Goal: Information Seeking & Learning: Find specific page/section

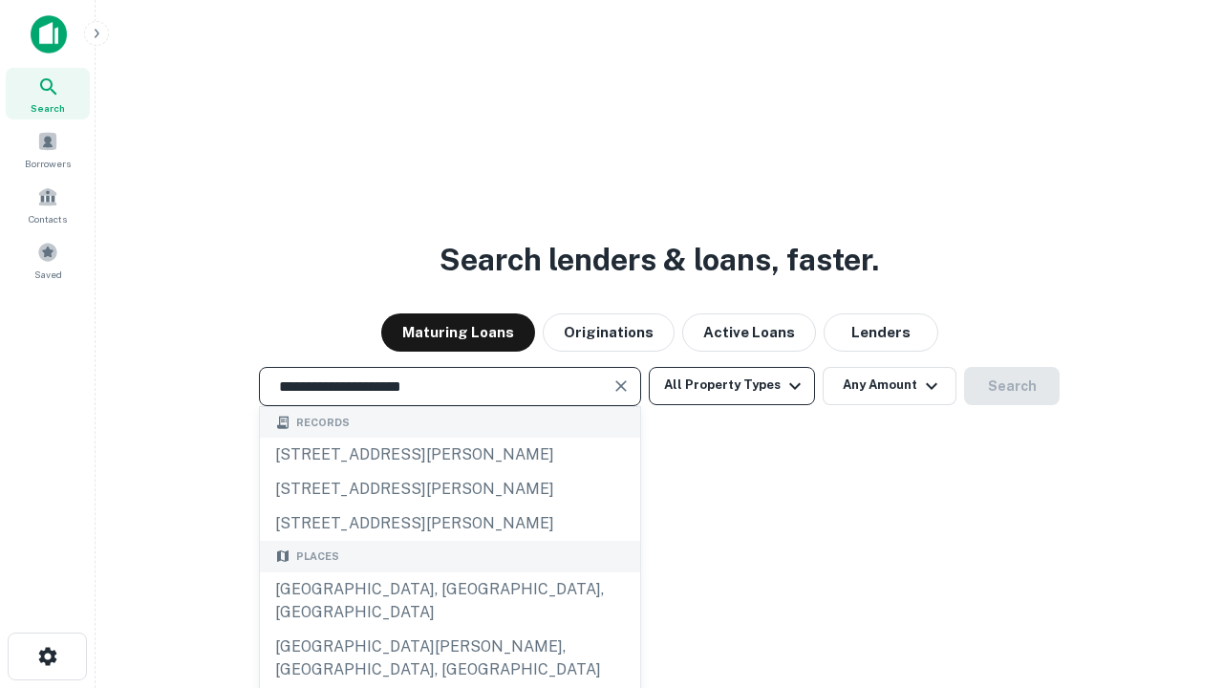
click at [449, 630] on div "[GEOGRAPHIC_DATA], [GEOGRAPHIC_DATA], [GEOGRAPHIC_DATA]" at bounding box center [450, 601] width 380 height 57
click at [732, 385] on button "All Property Types" at bounding box center [732, 386] width 166 height 38
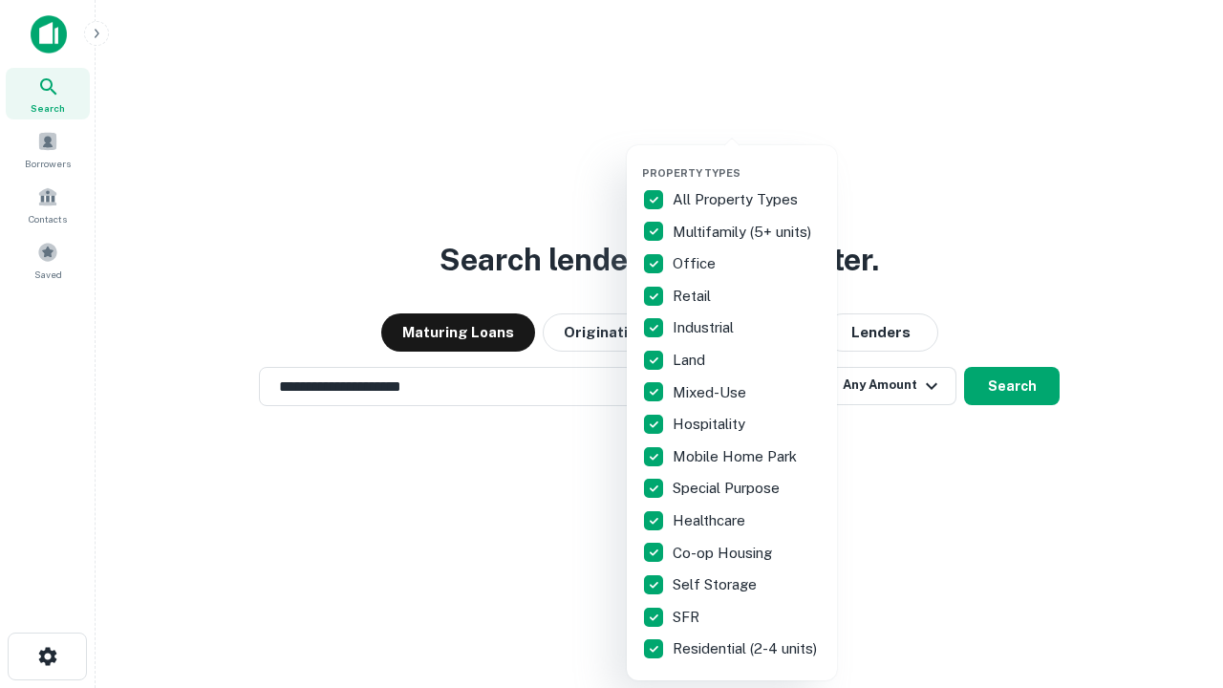
type input "**********"
click at [747, 161] on button "button" at bounding box center [747, 161] width 210 height 1
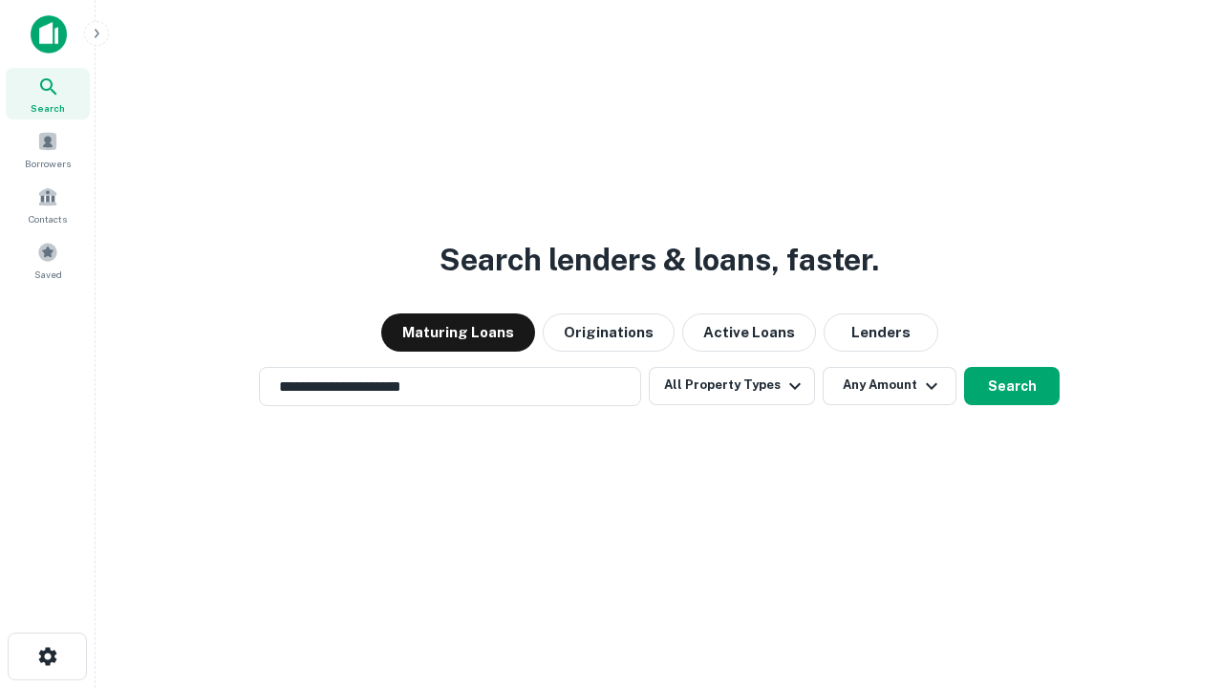
scroll to position [30, 0]
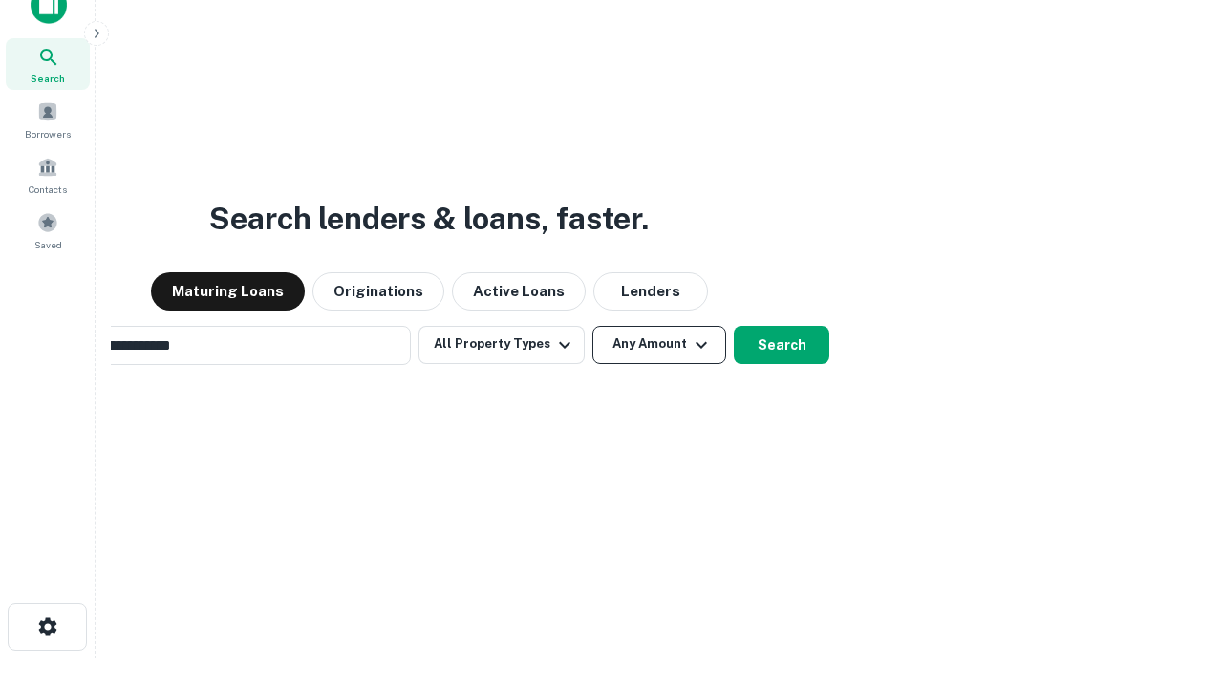
click at [593, 326] on button "Any Amount" at bounding box center [660, 345] width 134 height 38
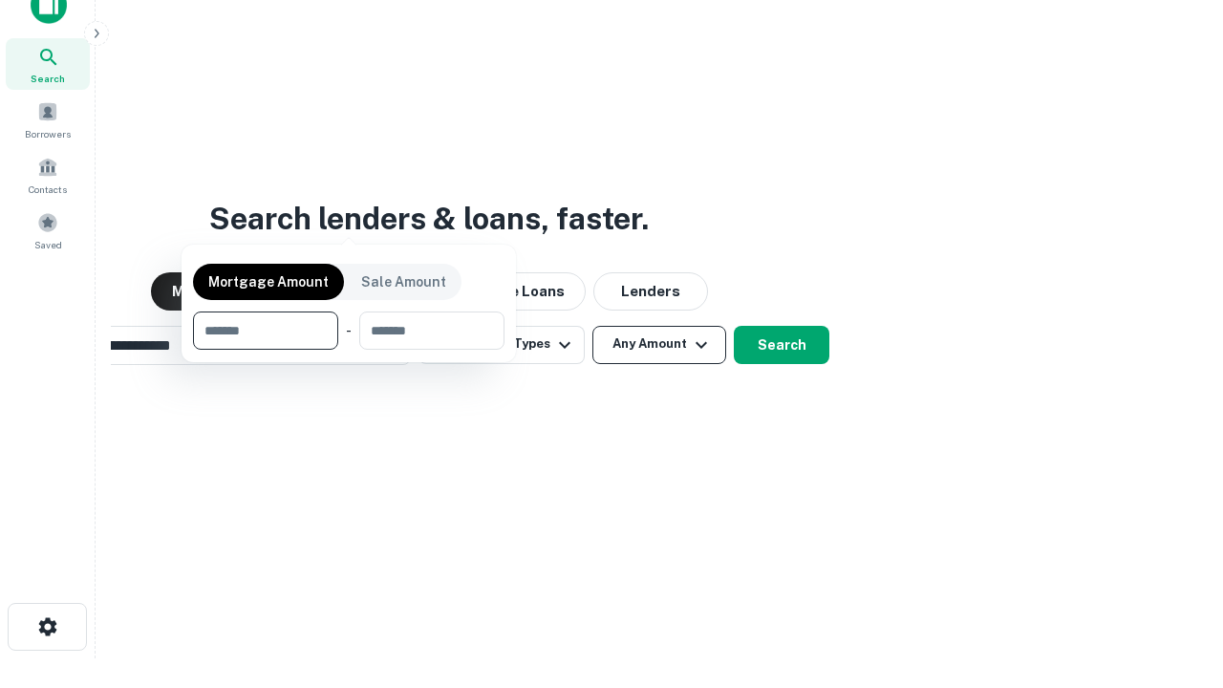
scroll to position [138, 541]
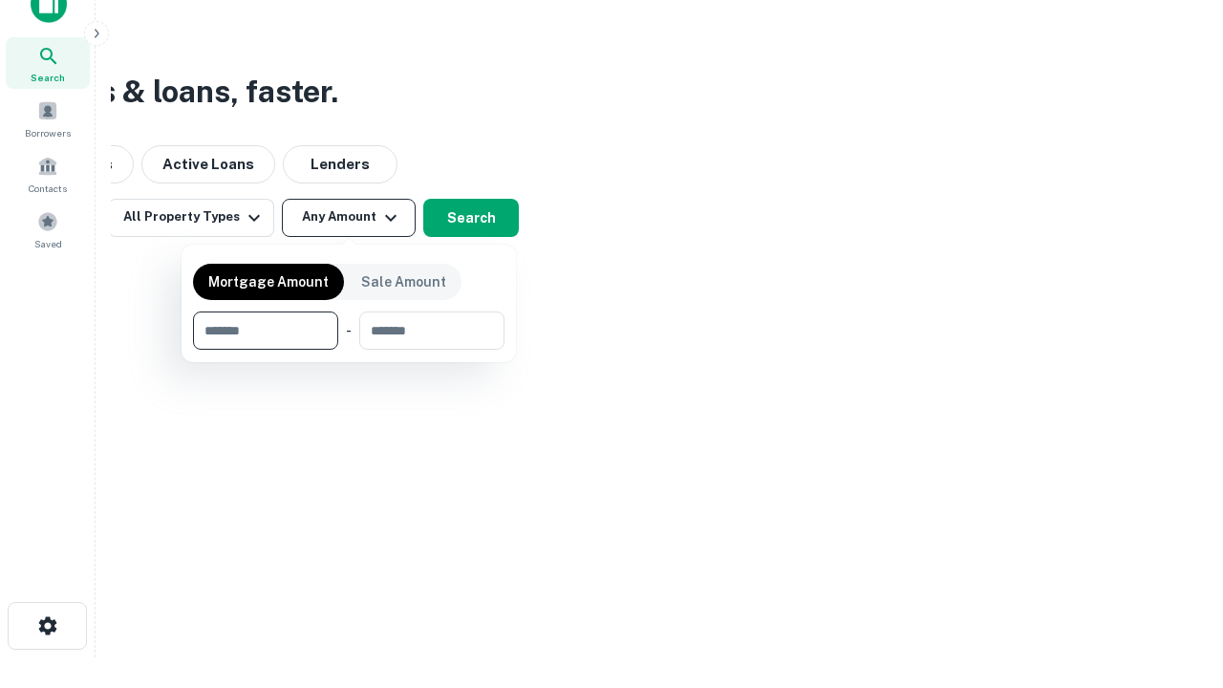
type input "*******"
click at [349, 350] on button "button" at bounding box center [349, 350] width 312 height 1
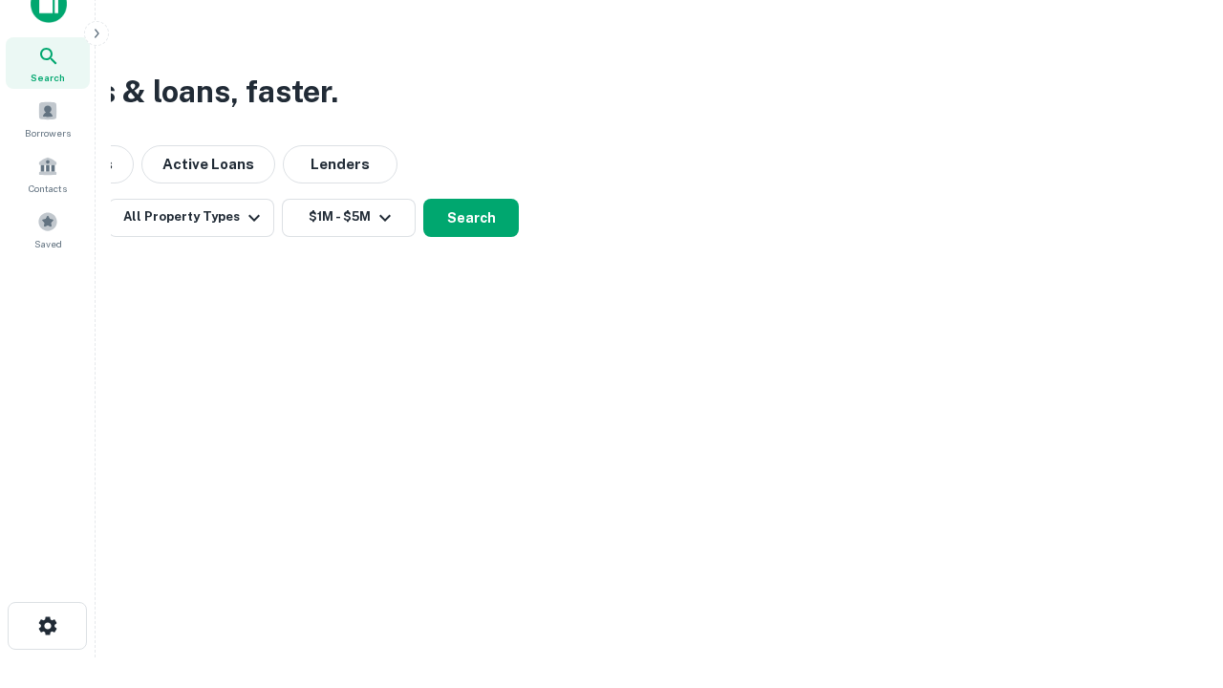
scroll to position [30, 0]
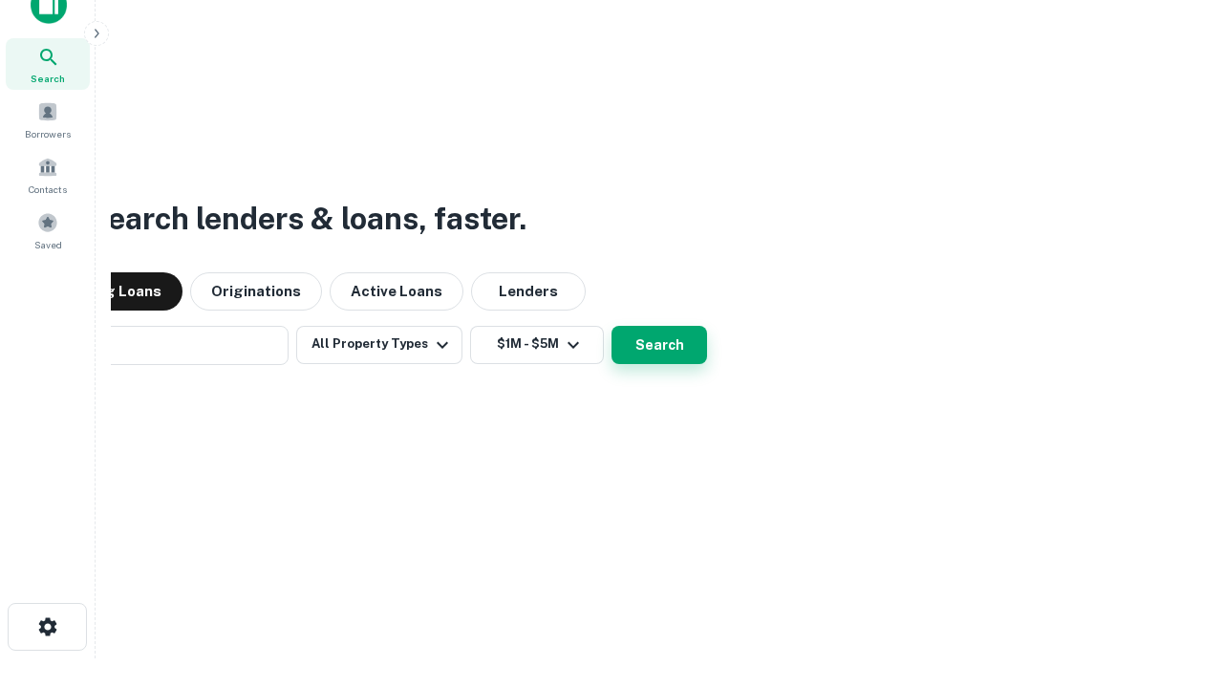
click at [612, 326] on button "Search" at bounding box center [660, 345] width 96 height 38
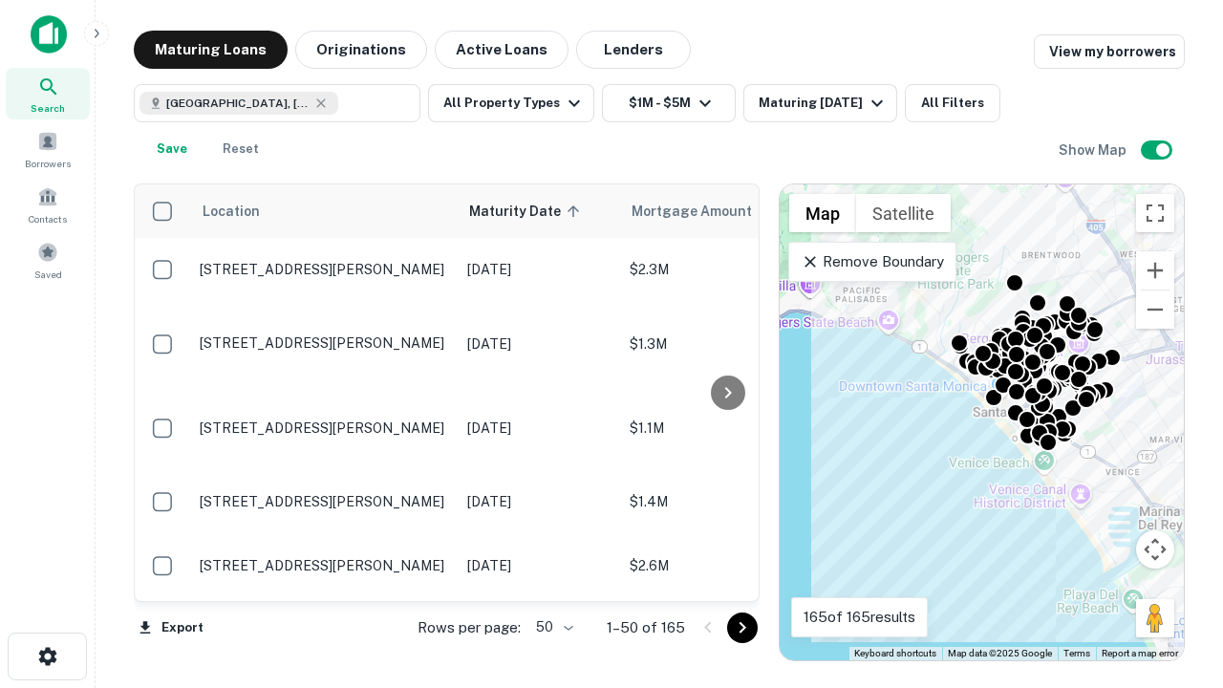
click at [552, 627] on body "Search Borrowers Contacts Saved Maturing Loans Originations Active Loans Lender…" at bounding box center [611, 344] width 1223 height 688
click at [552, 579] on li "25" at bounding box center [552, 579] width 55 height 34
